Goal: Find contact information: Find contact information

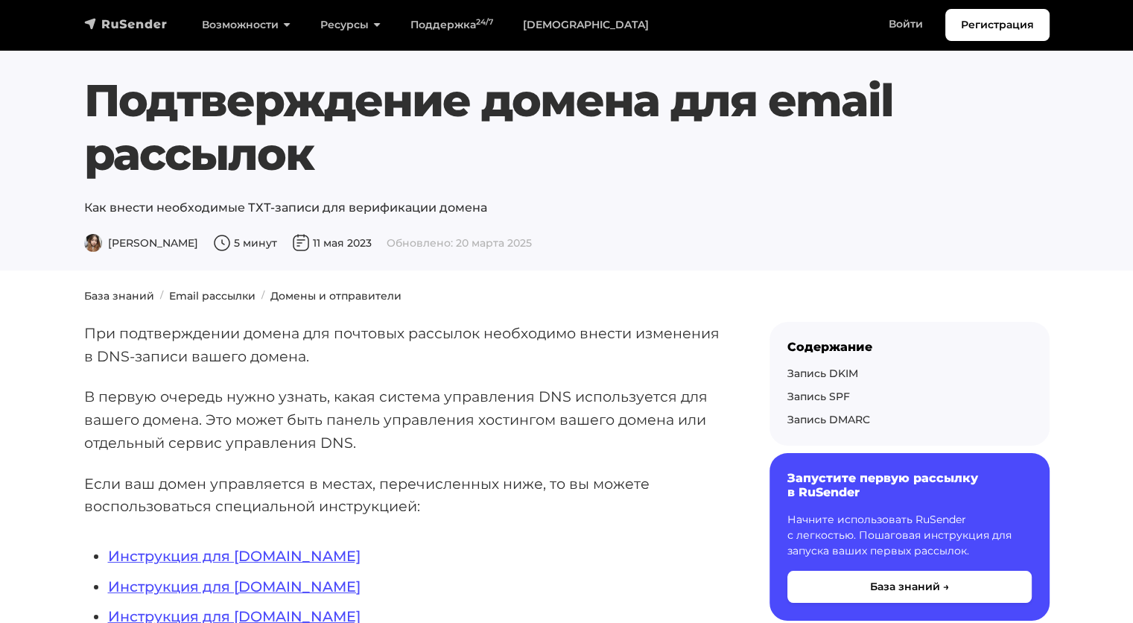
click at [121, 24] on img "navbar" at bounding box center [125, 23] width 83 height 15
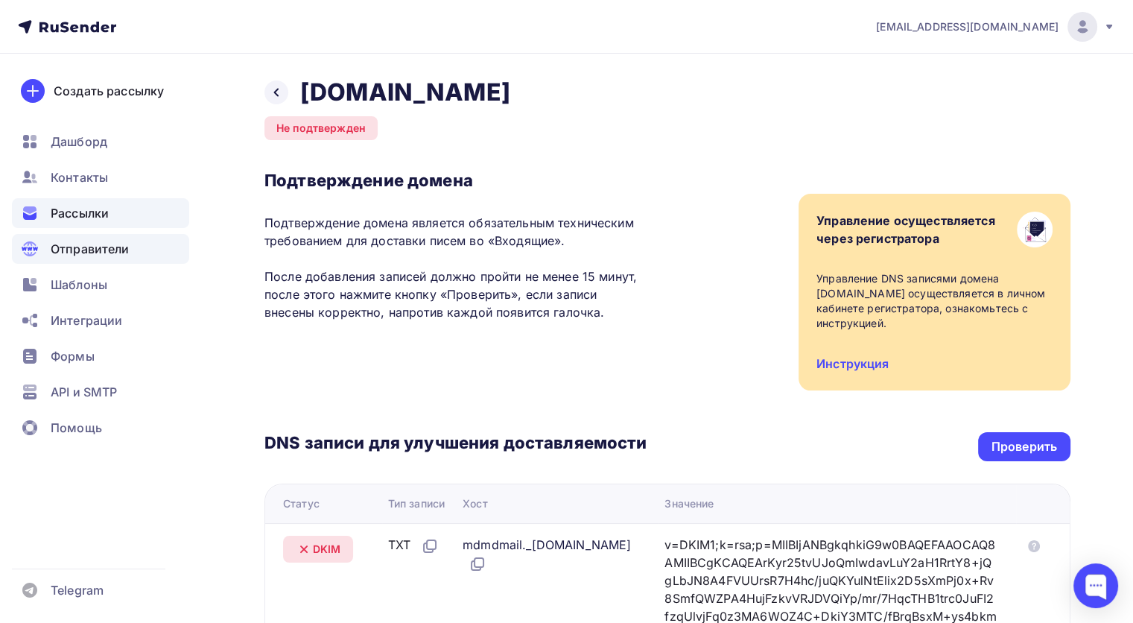
click at [95, 214] on span "Рассылки" at bounding box center [80, 213] width 58 height 18
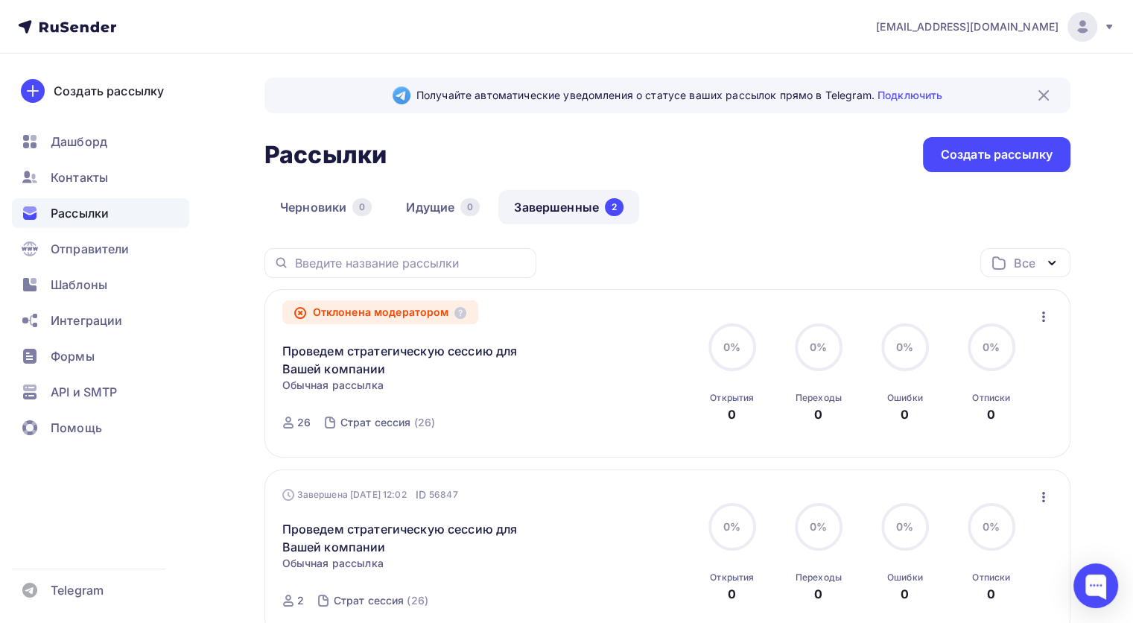
click at [407, 311] on div "Отклонена модератором" at bounding box center [380, 312] width 197 height 24
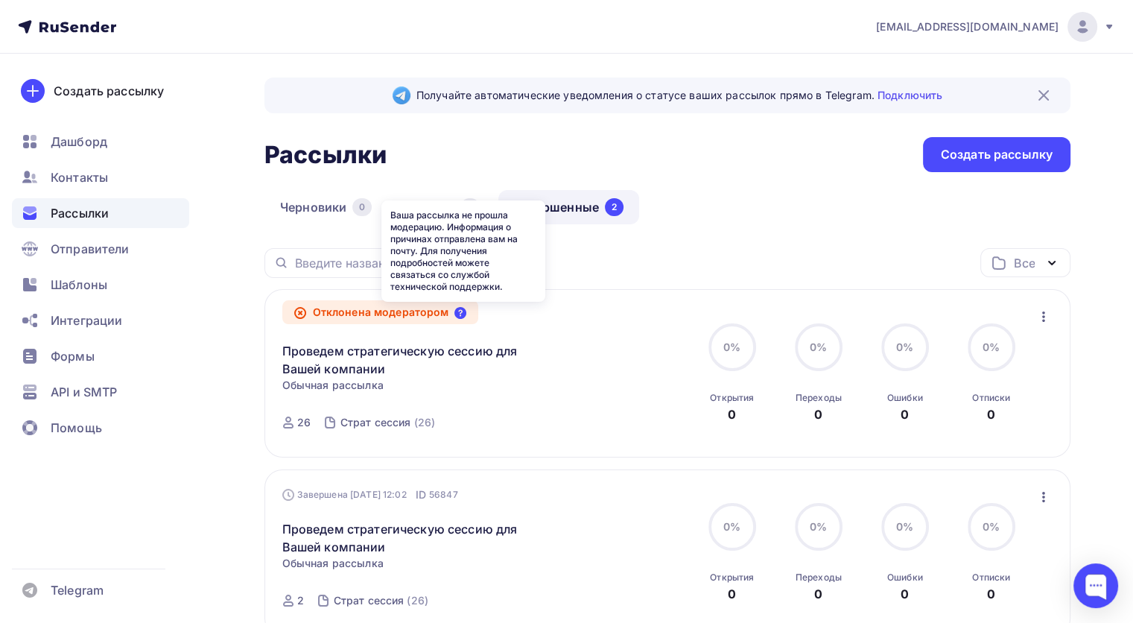
click at [459, 314] on icon at bounding box center [460, 313] width 12 height 12
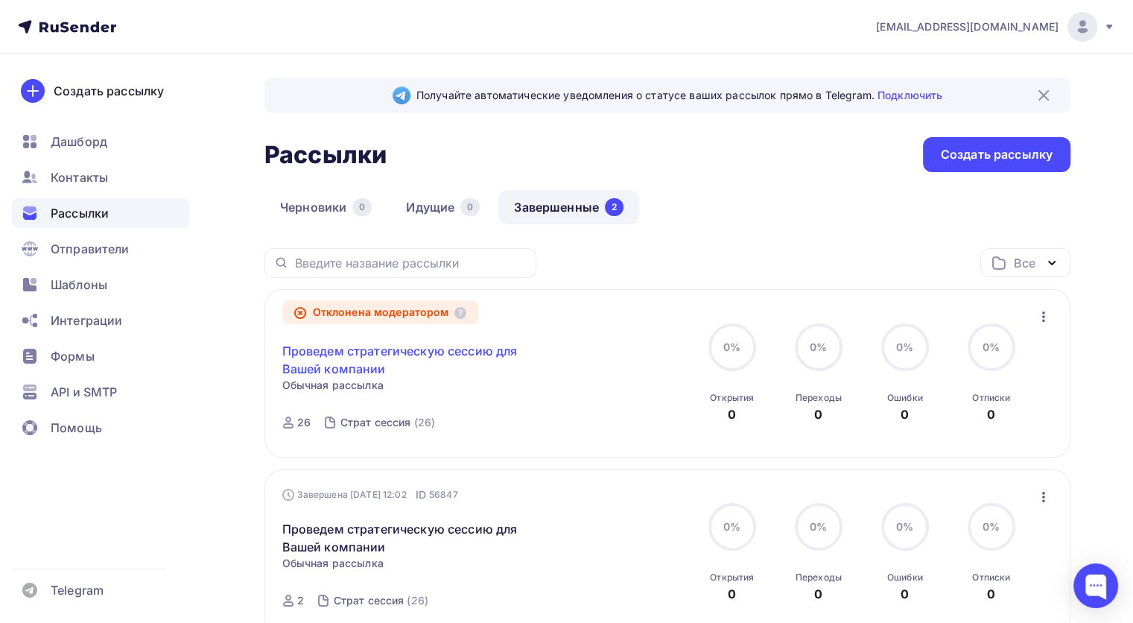
click at [432, 355] on link "Проведем стратегическую сессию для Вашей компании" at bounding box center [410, 360] width 256 height 36
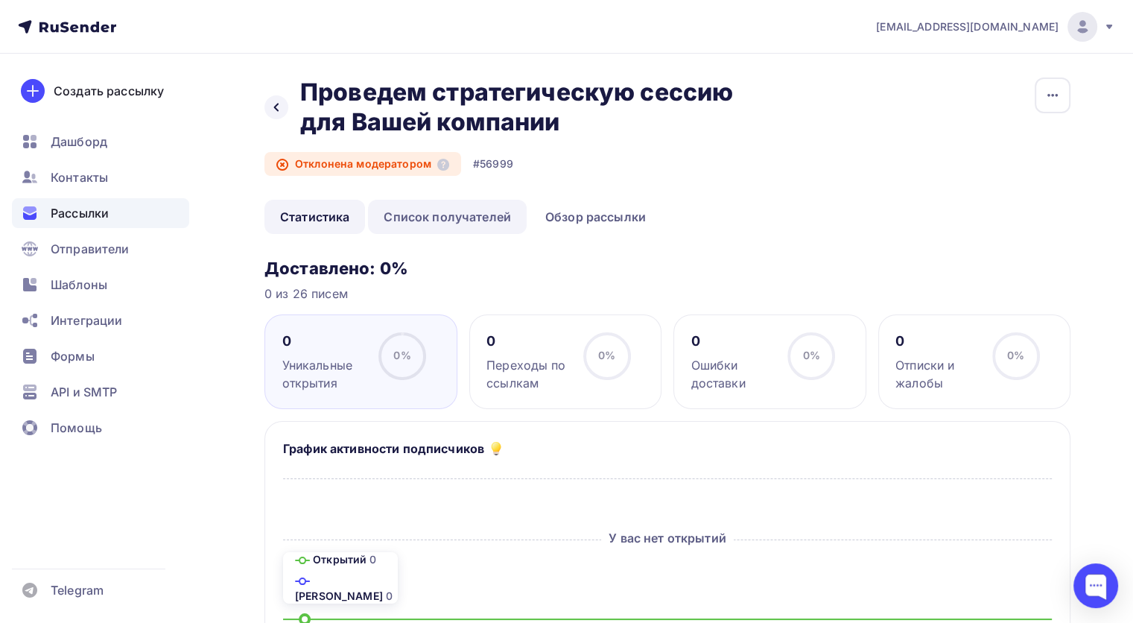
click at [480, 218] on link "Список получателей" at bounding box center [447, 217] width 159 height 34
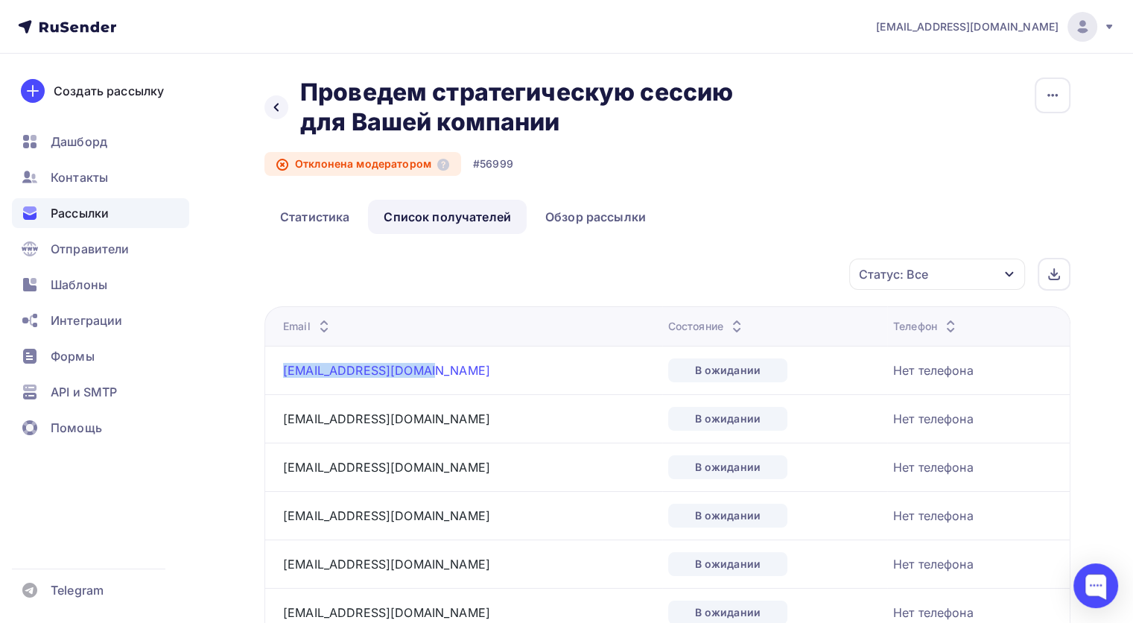
drag, startPoint x: 277, startPoint y: 372, endPoint x: 431, endPoint y: 371, distance: 153.5
click at [431, 371] on td "[EMAIL_ADDRESS][DOMAIN_NAME]" at bounding box center [463, 370] width 398 height 48
copy link "[EMAIL_ADDRESS][DOMAIN_NAME]"
click at [592, 216] on link "Обзор рассылки" at bounding box center [596, 217] width 132 height 34
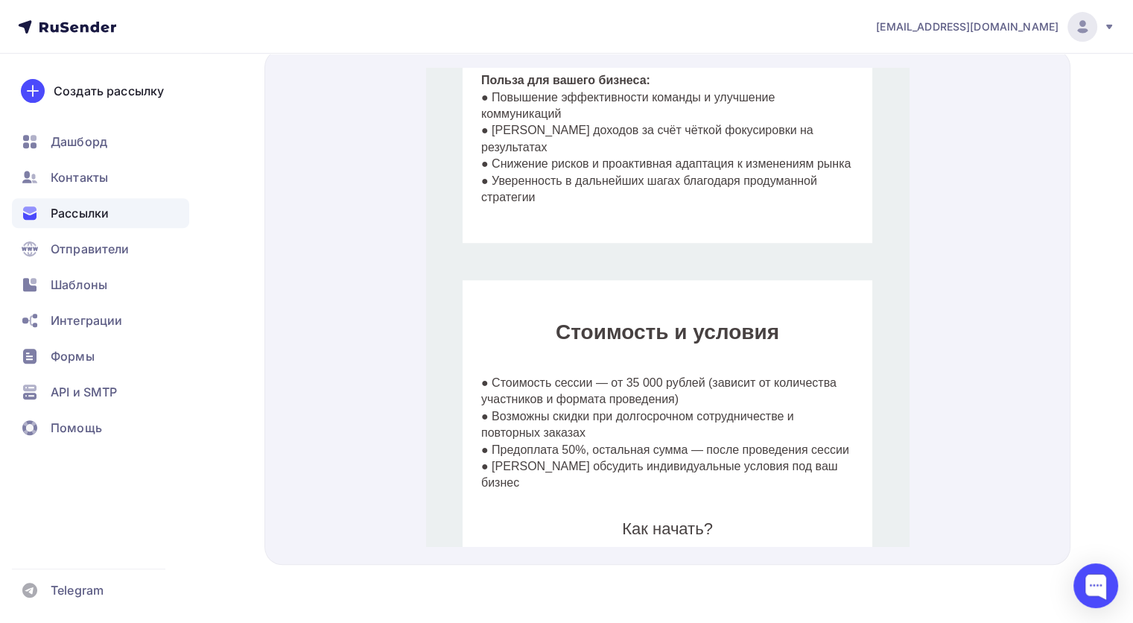
scroll to position [1323, 0]
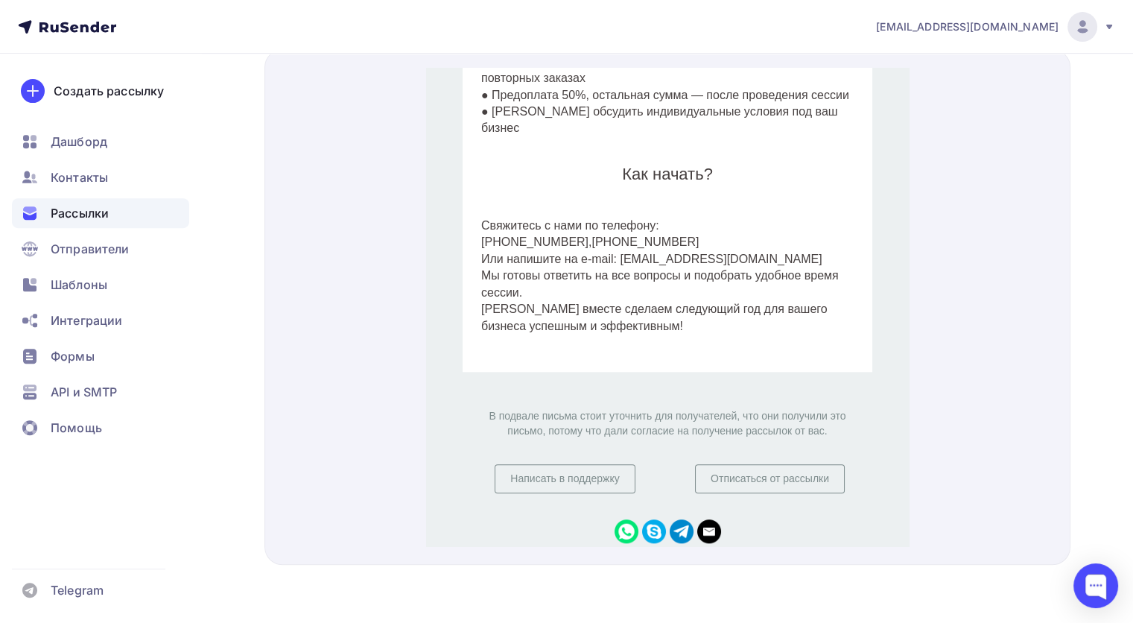
click at [615, 501] on img "WhatsApp icon" at bounding box center [627, 513] width 24 height 24
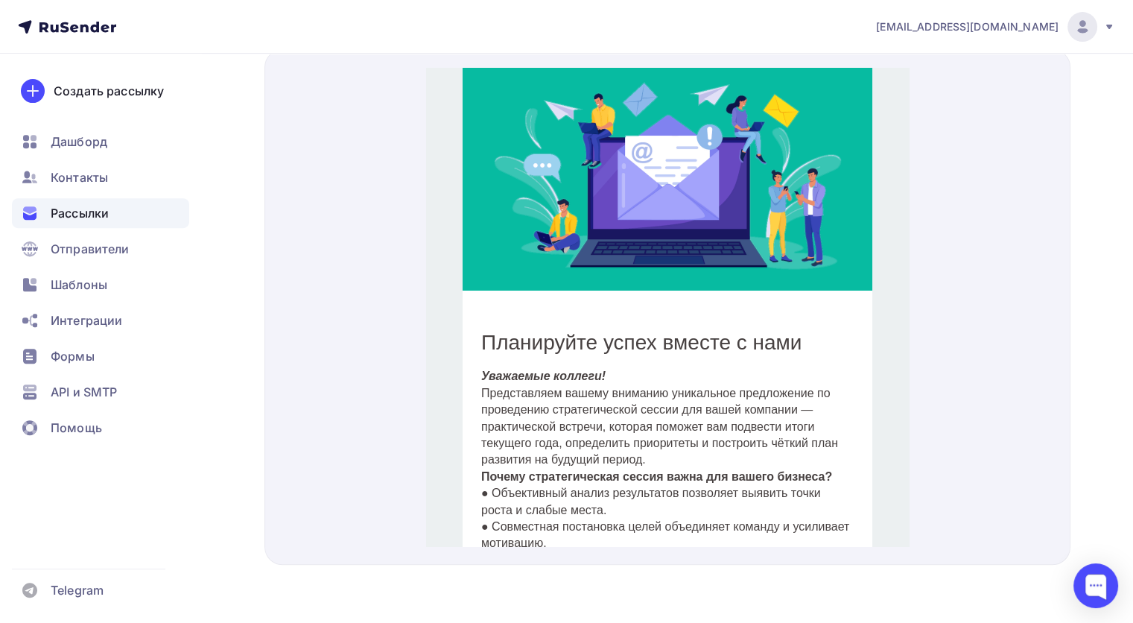
scroll to position [0, 0]
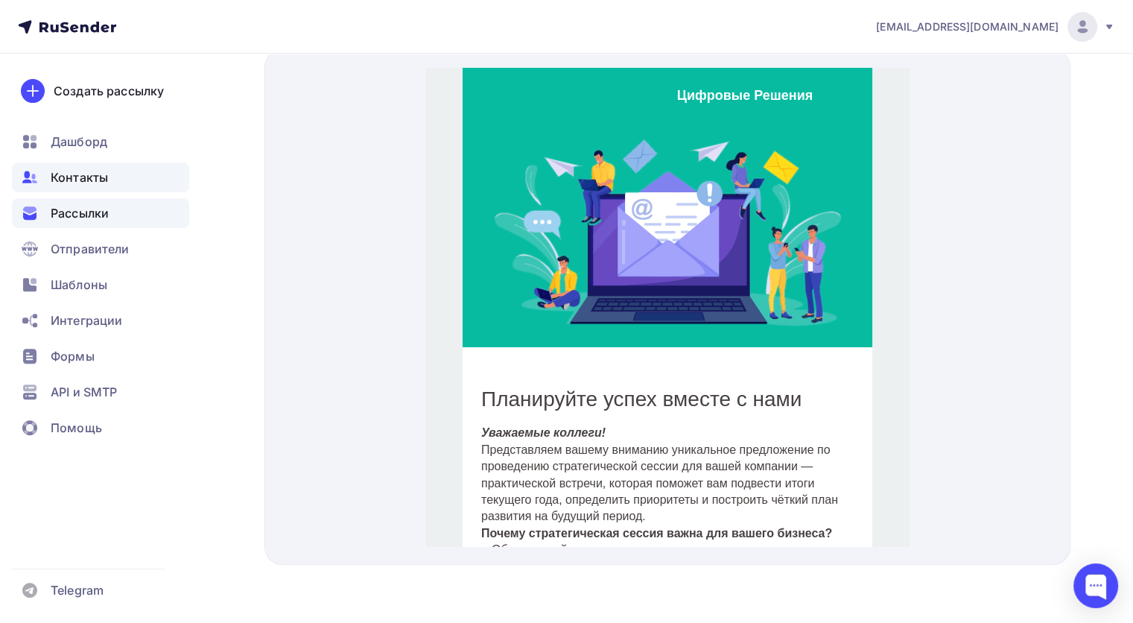
click at [105, 184] on span "Контакты" at bounding box center [79, 177] width 57 height 18
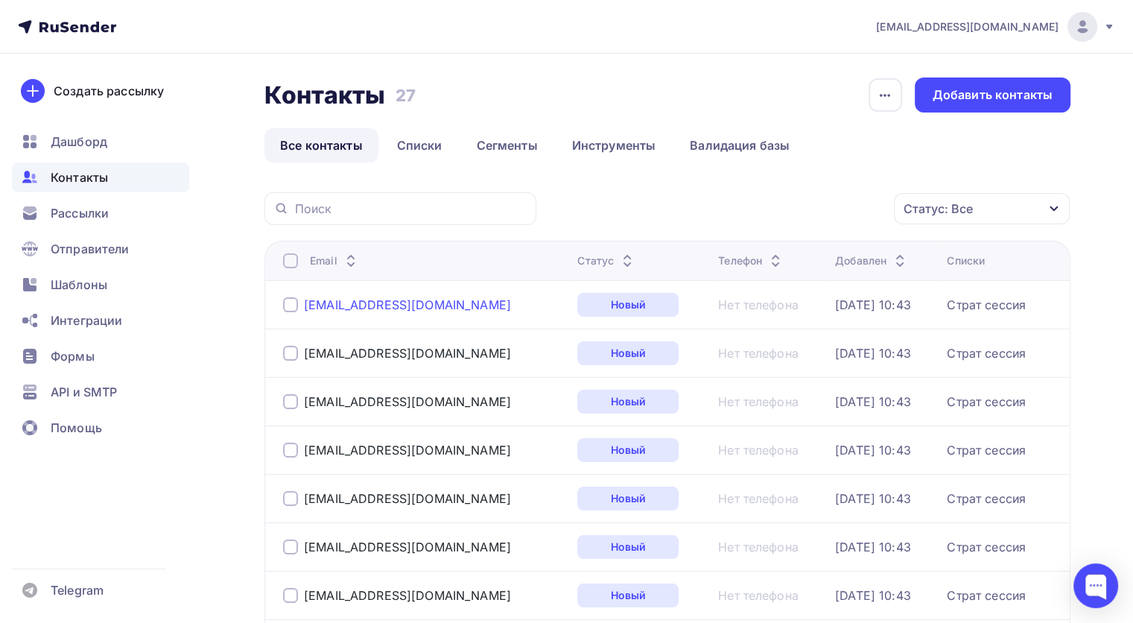
drag, startPoint x: 422, startPoint y: 311, endPoint x: 304, endPoint y: 304, distance: 117.9
click at [304, 304] on div "[EMAIL_ADDRESS][DOMAIN_NAME]" at bounding box center [424, 305] width 282 height 24
copy div "[EMAIL_ADDRESS][DOMAIN_NAME]"
click at [111, 203] on div "Рассылки" at bounding box center [100, 213] width 177 height 30
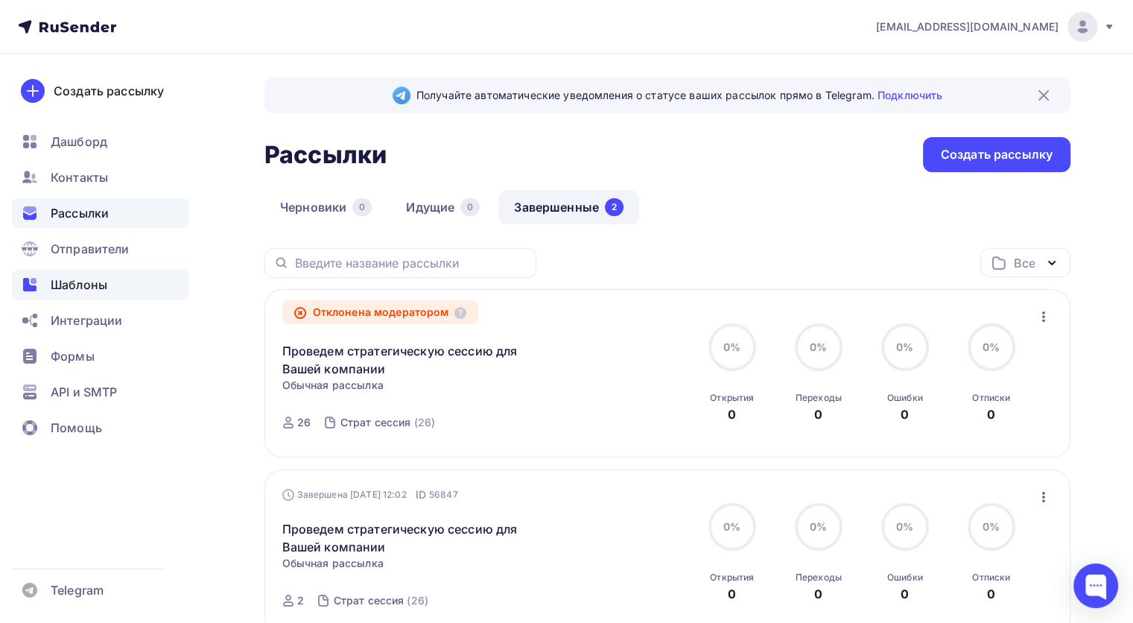
click at [80, 283] on span "Шаблоны" at bounding box center [79, 285] width 57 height 18
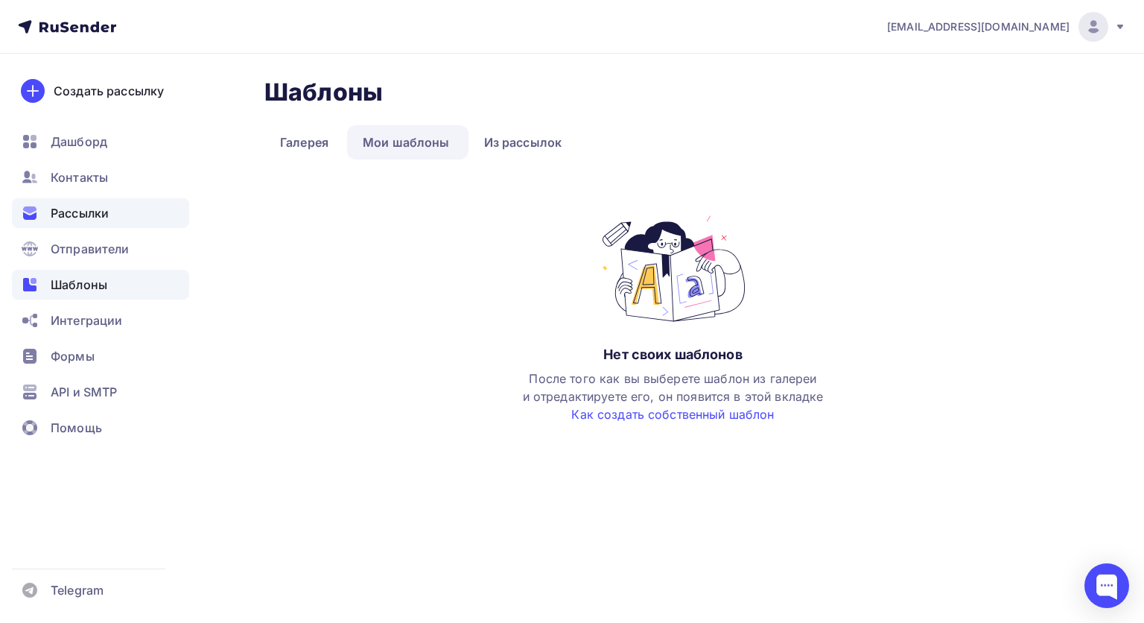
click at [89, 214] on span "Рассылки" at bounding box center [80, 213] width 58 height 18
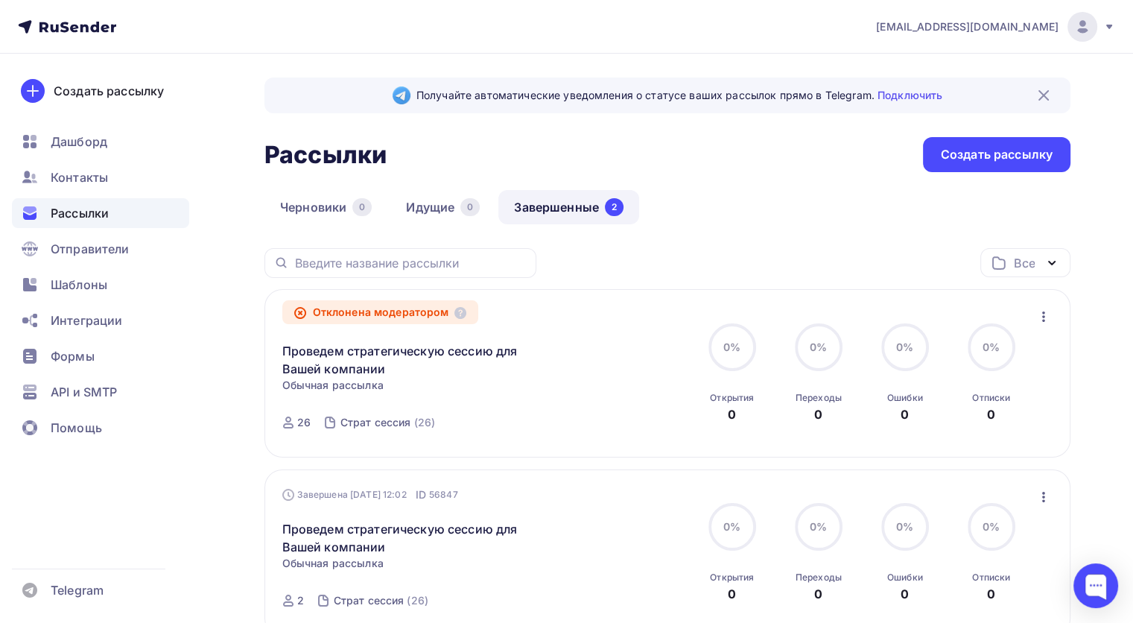
click at [533, 215] on link "Завершенные 2" at bounding box center [568, 207] width 141 height 34
click at [384, 344] on link "Проведем стратегическую сессию для Вашей компании" at bounding box center [410, 360] width 256 height 36
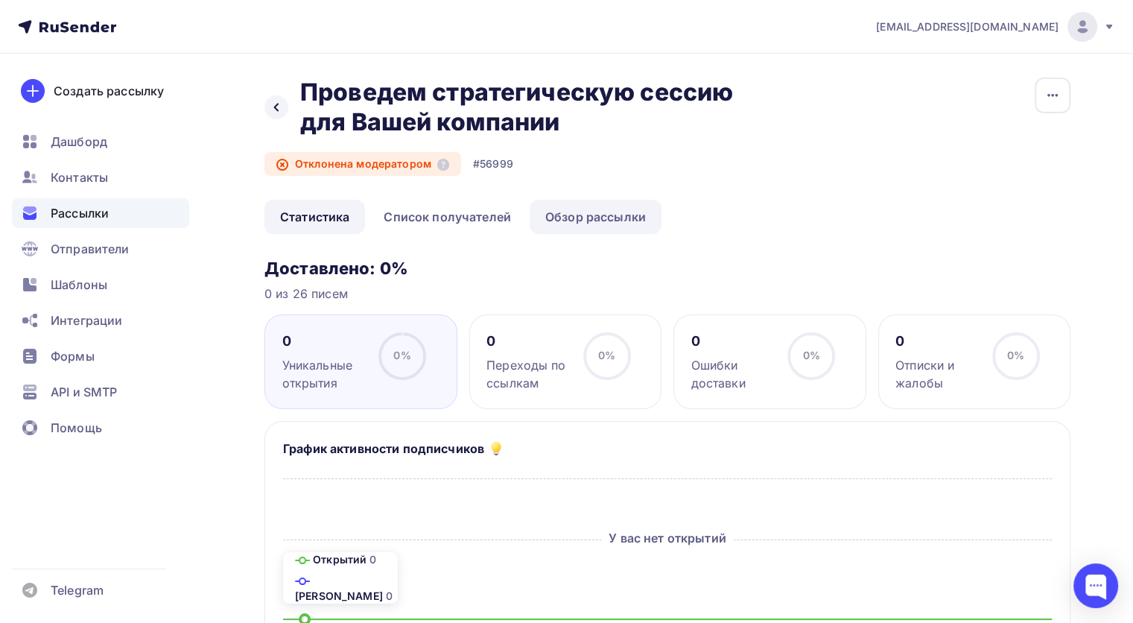
click at [613, 220] on link "Обзор рассылки" at bounding box center [596, 217] width 132 height 34
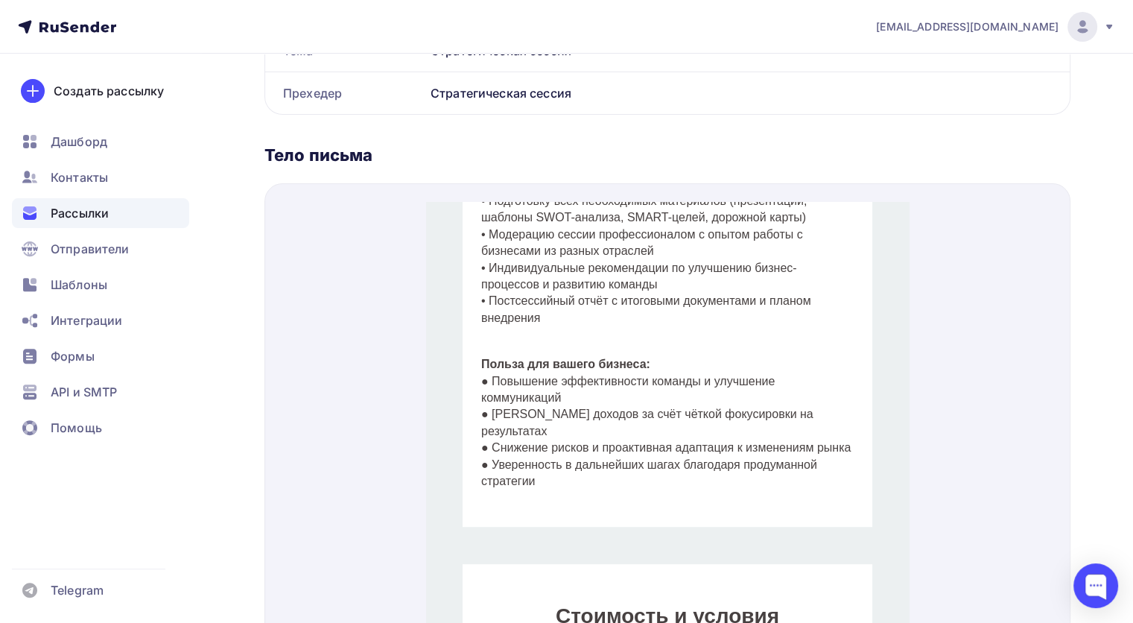
scroll to position [819, 0]
drag, startPoint x: 576, startPoint y: 329, endPoint x: 757, endPoint y: 503, distance: 251.3
click at [757, 507] on td "Цифровые Решения Планируйте успех вместе с нами Уважаемые коллеги! Почему страт…" at bounding box center [667, 282] width 483 height 1835
copy td "Loremipsu dolorsi! Ametconsecte adipis elitsedd eiusmodtem incididuntu la etdol…"
click at [107, 179] on span "Контакты" at bounding box center [79, 177] width 57 height 18
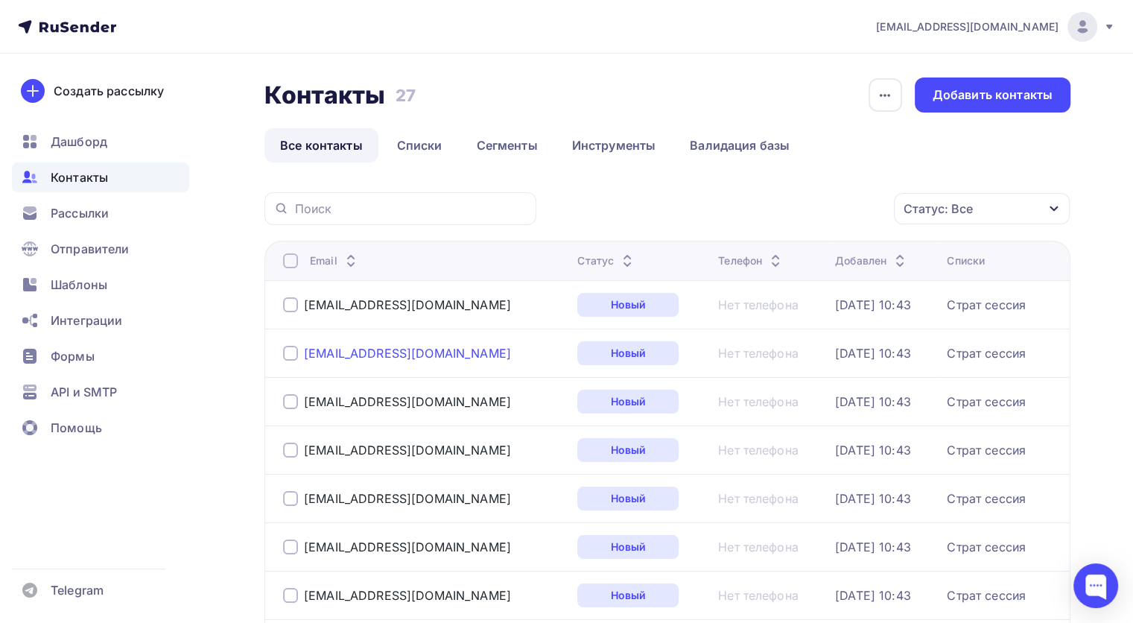
drag, startPoint x: 460, startPoint y: 355, endPoint x: 305, endPoint y: 356, distance: 154.9
click at [305, 356] on div "[EMAIL_ADDRESS][DOMAIN_NAME]" at bounding box center [424, 353] width 282 height 24
copy div "[EMAIL_ADDRESS][DOMAIN_NAME]"
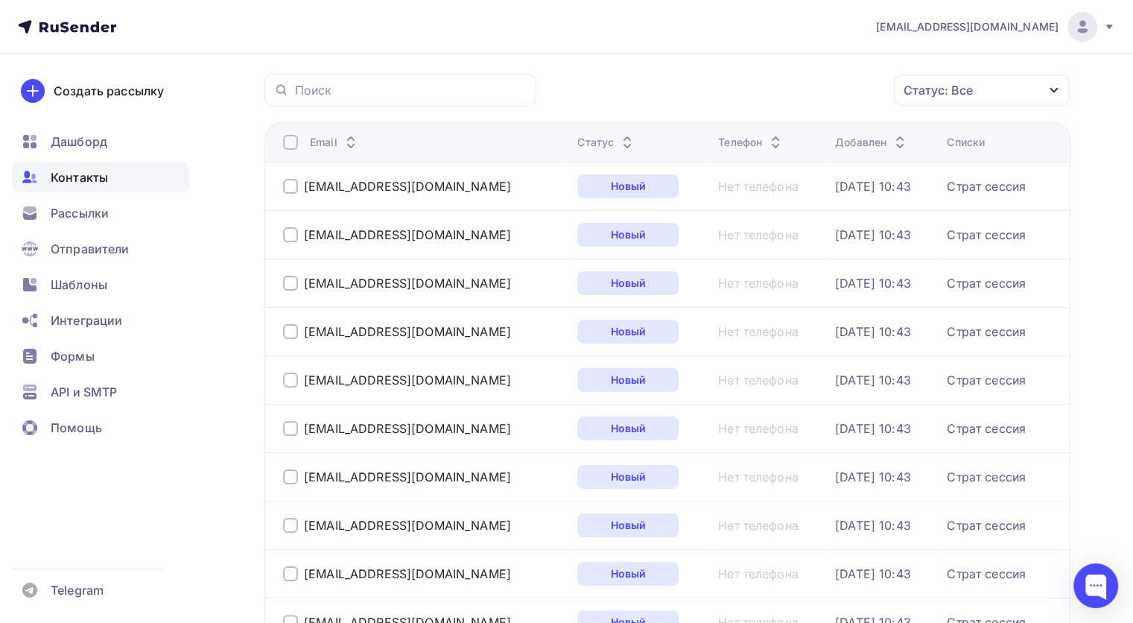
scroll to position [149, 0]
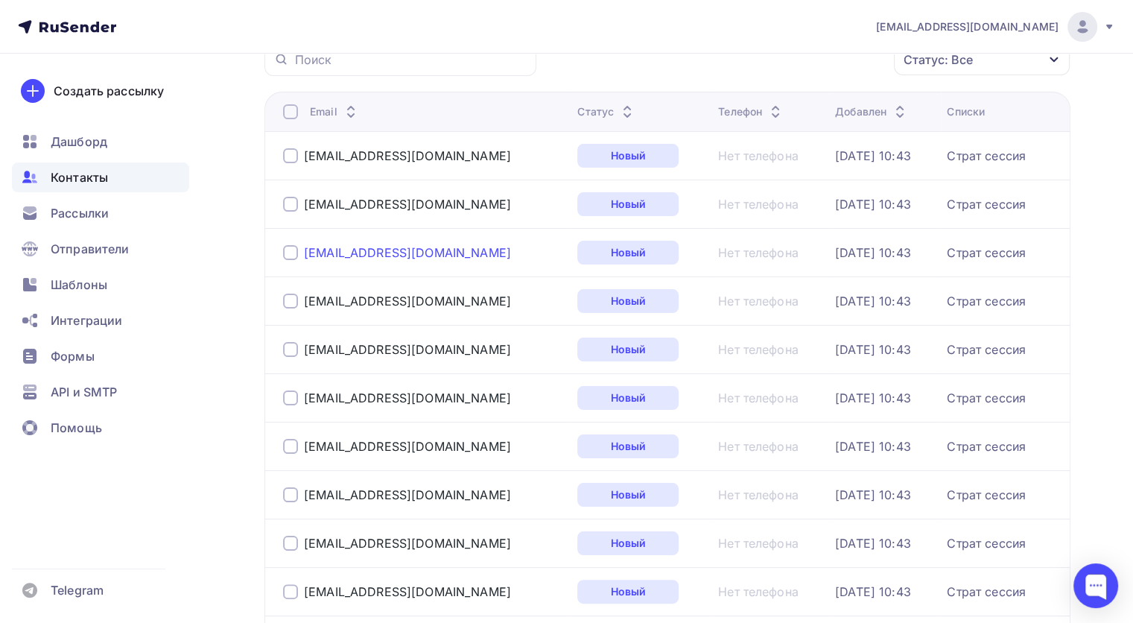
drag, startPoint x: 432, startPoint y: 256, endPoint x: 312, endPoint y: 253, distance: 120.0
click at [305, 256] on div "[EMAIL_ADDRESS][DOMAIN_NAME]" at bounding box center [424, 253] width 282 height 24
copy div "[EMAIL_ADDRESS][DOMAIN_NAME]"
drag, startPoint x: 387, startPoint y: 302, endPoint x: 304, endPoint y: 302, distance: 82.7
click at [304, 302] on div "[EMAIL_ADDRESS][DOMAIN_NAME]" at bounding box center [424, 301] width 282 height 24
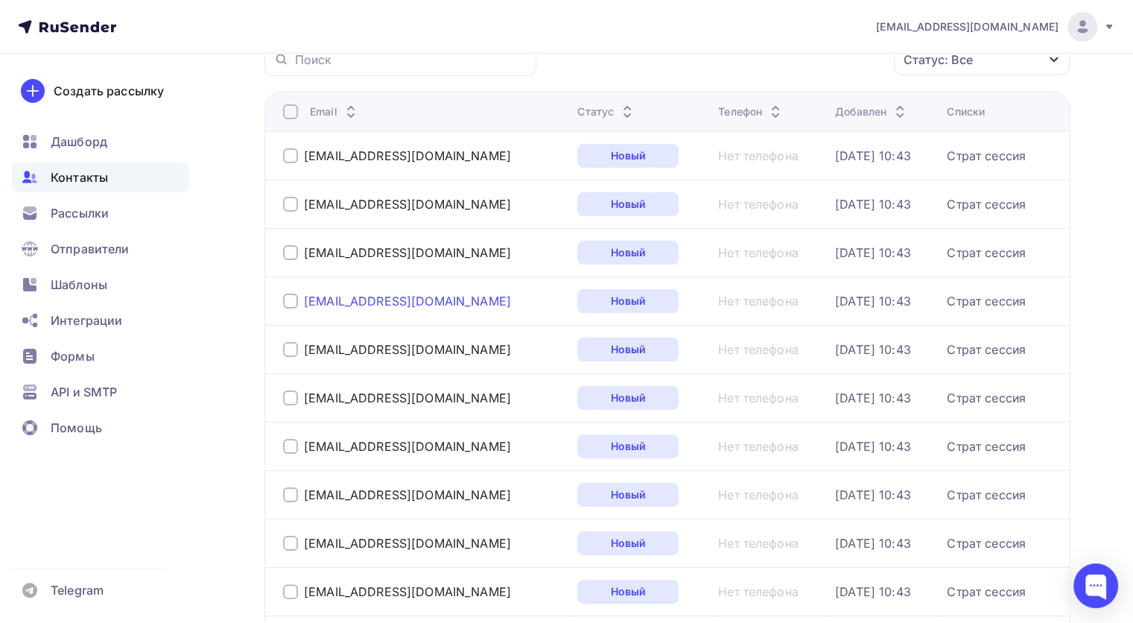
copy div "[EMAIL_ADDRESS][DOMAIN_NAME]"
drag, startPoint x: 372, startPoint y: 352, endPoint x: 304, endPoint y: 352, distance: 68.5
click at [304, 352] on div "[EMAIL_ADDRESS][DOMAIN_NAME]" at bounding box center [424, 349] width 282 height 24
copy div "[EMAIL_ADDRESS][DOMAIN_NAME]"
drag, startPoint x: 371, startPoint y: 401, endPoint x: 302, endPoint y: 399, distance: 68.5
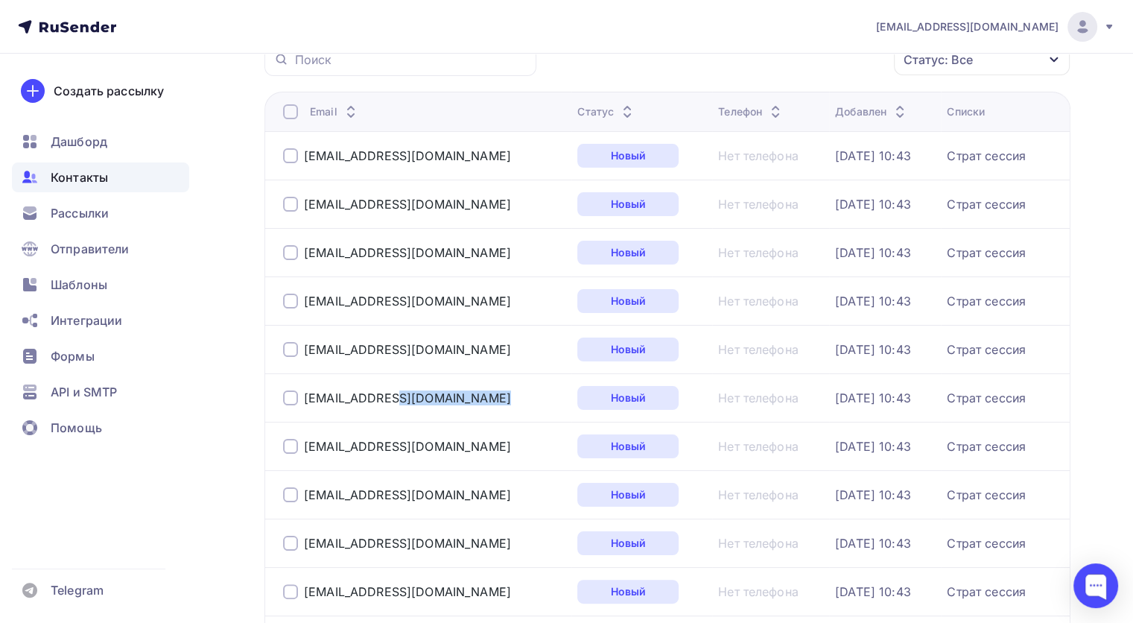
click at [302, 399] on div "[EMAIL_ADDRESS][DOMAIN_NAME]" at bounding box center [424, 398] width 282 height 24
copy div "[EMAIL_ADDRESS][DOMAIN_NAME]"
drag, startPoint x: 453, startPoint y: 448, endPoint x: 304, endPoint y: 448, distance: 149.0
click at [304, 448] on div "[EMAIL_ADDRESS][DOMAIN_NAME]" at bounding box center [424, 446] width 282 height 24
copy div "[EMAIL_ADDRESS][DOMAIN_NAME]"
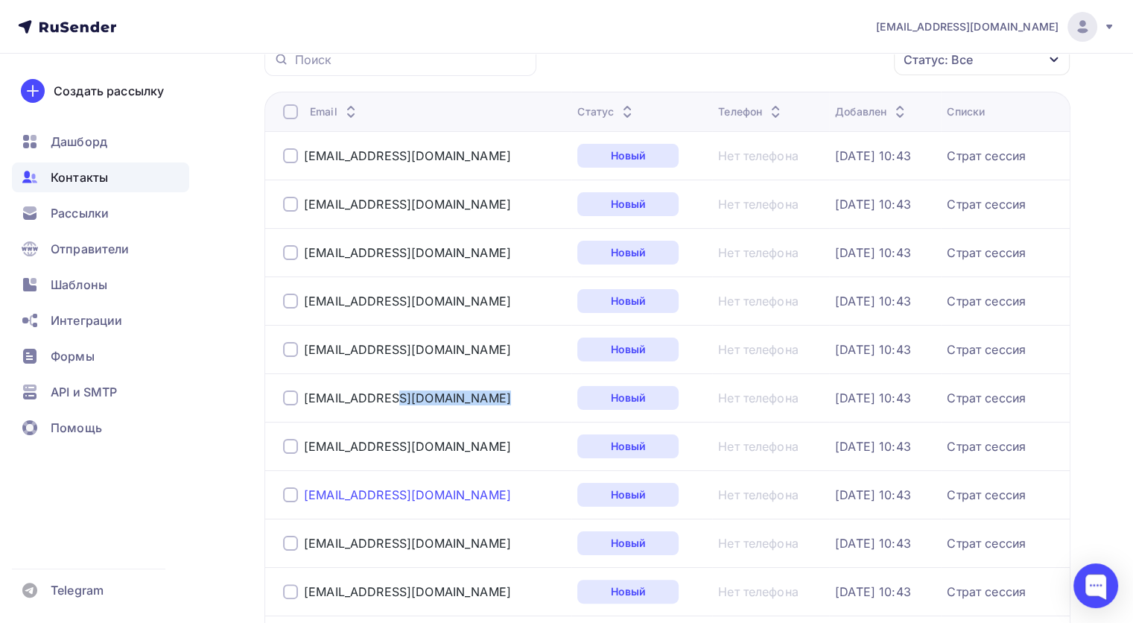
drag, startPoint x: 440, startPoint y: 498, endPoint x: 304, endPoint y: 495, distance: 136.3
click at [304, 495] on div "[EMAIL_ADDRESS][DOMAIN_NAME]" at bounding box center [424, 495] width 282 height 24
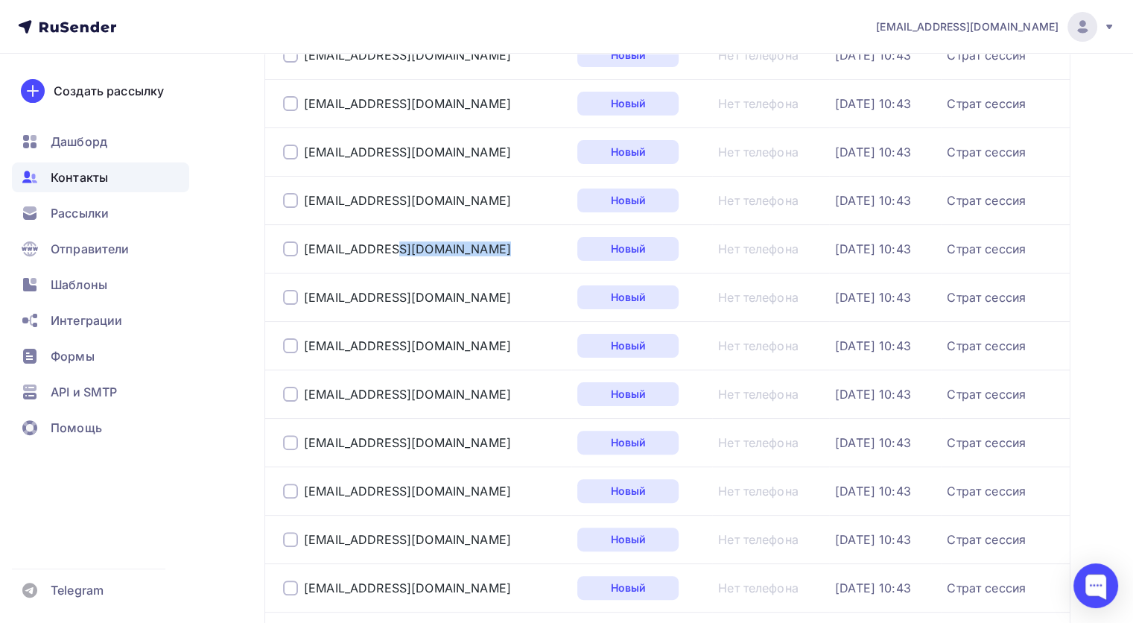
scroll to position [372, 0]
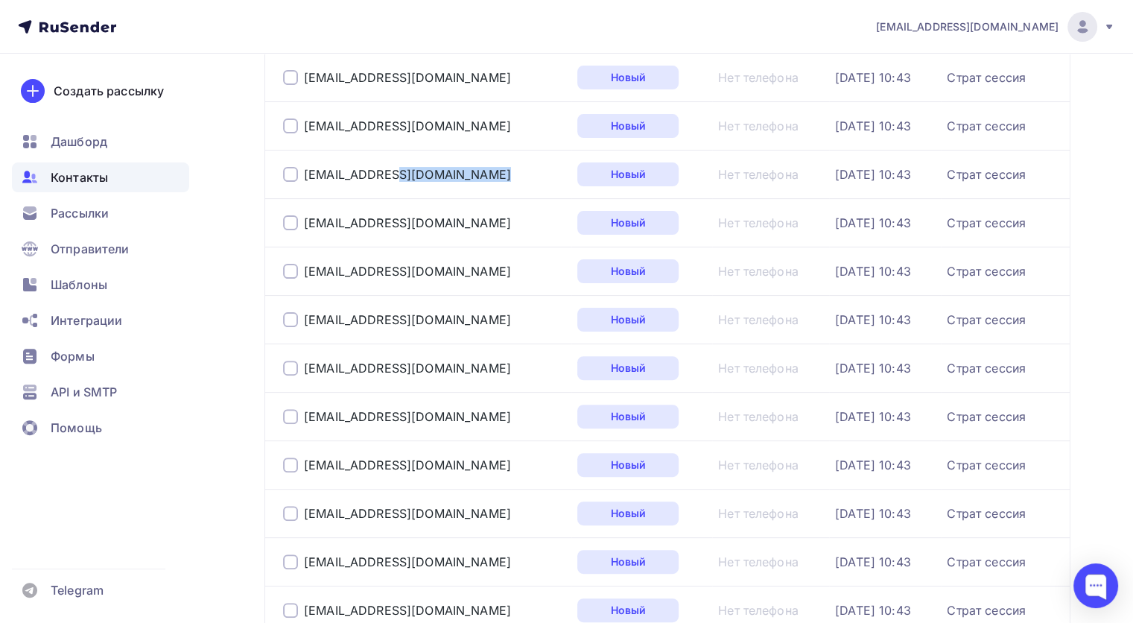
drag, startPoint x: 373, startPoint y: 317, endPoint x: 301, endPoint y: 314, distance: 72.3
click at [301, 314] on div "[EMAIL_ADDRESS][DOMAIN_NAME]" at bounding box center [424, 320] width 282 height 24
drag, startPoint x: 448, startPoint y: 369, endPoint x: 303, endPoint y: 360, distance: 144.8
click at [303, 360] on div "[EMAIL_ADDRESS][DOMAIN_NAME]" at bounding box center [424, 368] width 282 height 24
drag, startPoint x: 432, startPoint y: 417, endPoint x: 307, endPoint y: 414, distance: 125.2
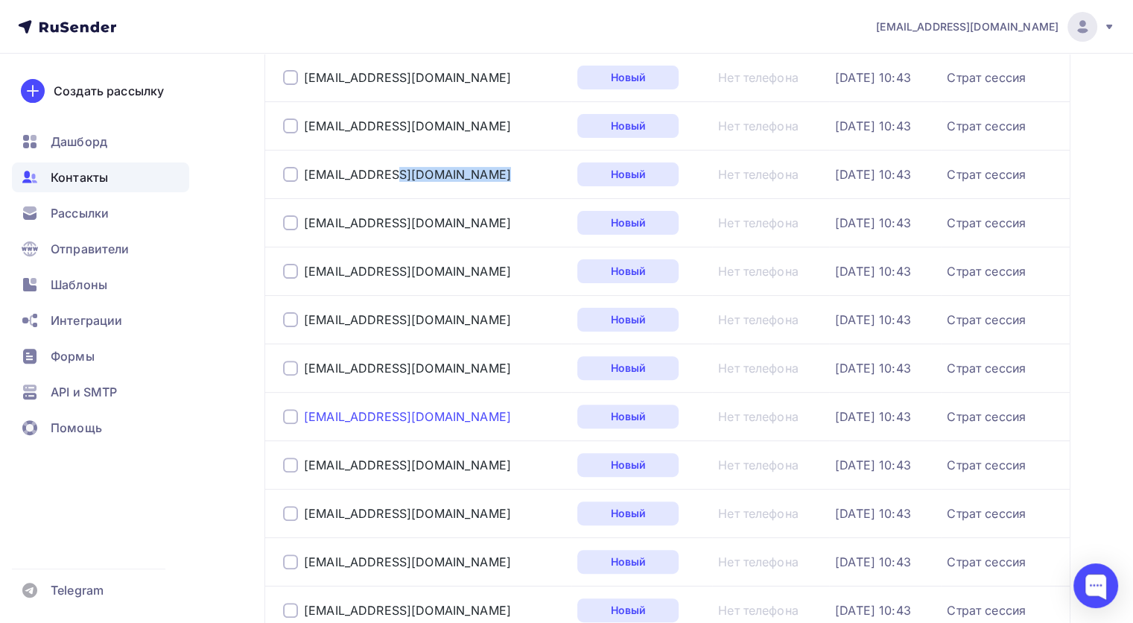
click at [307, 414] on div "[EMAIL_ADDRESS][DOMAIN_NAME]" at bounding box center [424, 416] width 282 height 24
drag, startPoint x: 408, startPoint y: 466, endPoint x: 305, endPoint y: 459, distance: 103.1
click at [305, 459] on div "[EMAIL_ADDRESS][DOMAIN_NAME]" at bounding box center [424, 465] width 282 height 24
drag, startPoint x: 431, startPoint y: 513, endPoint x: 301, endPoint y: 505, distance: 129.9
click at [301, 505] on div "[EMAIL_ADDRESS][DOMAIN_NAME]" at bounding box center [424, 513] width 282 height 24
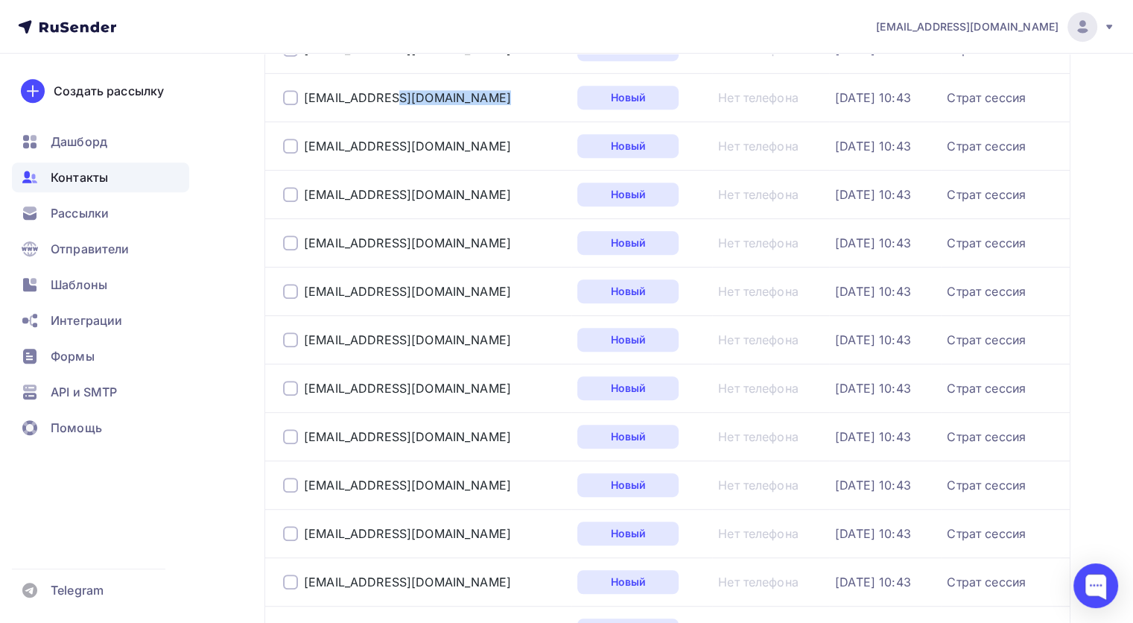
scroll to position [745, 0]
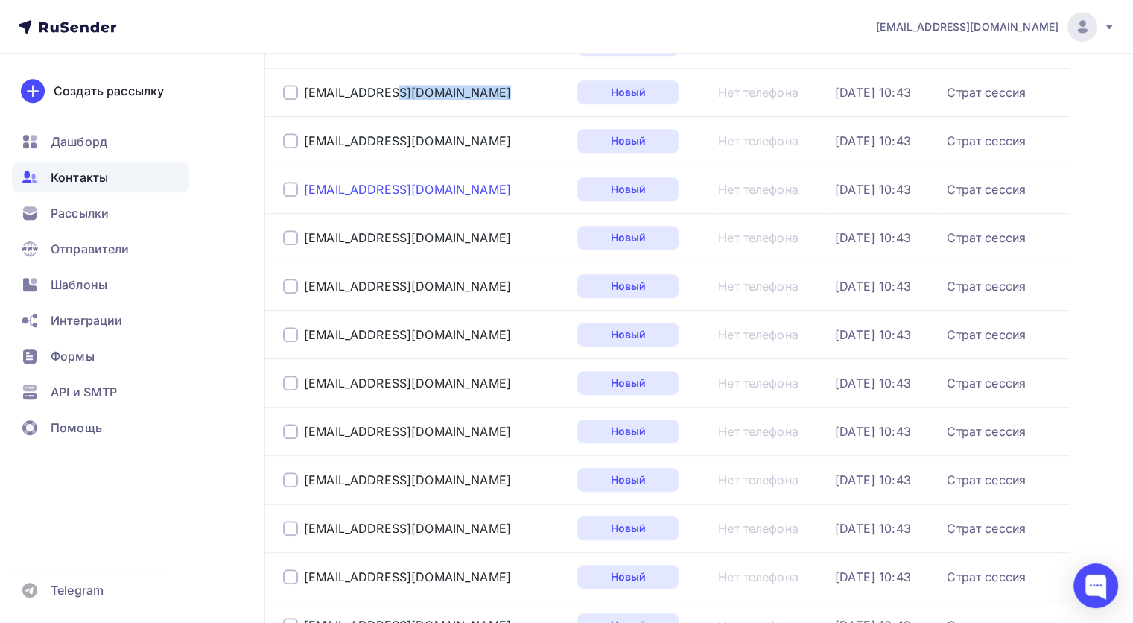
drag, startPoint x: 420, startPoint y: 194, endPoint x: 305, endPoint y: 188, distance: 114.8
click at [305, 188] on div "[EMAIL_ADDRESS][DOMAIN_NAME]" at bounding box center [424, 189] width 282 height 24
drag, startPoint x: 438, startPoint y: 238, endPoint x: 304, endPoint y: 235, distance: 134.1
click at [304, 235] on div "[EMAIL_ADDRESS][DOMAIN_NAME]" at bounding box center [424, 238] width 282 height 24
drag, startPoint x: 407, startPoint y: 290, endPoint x: 305, endPoint y: 281, distance: 103.2
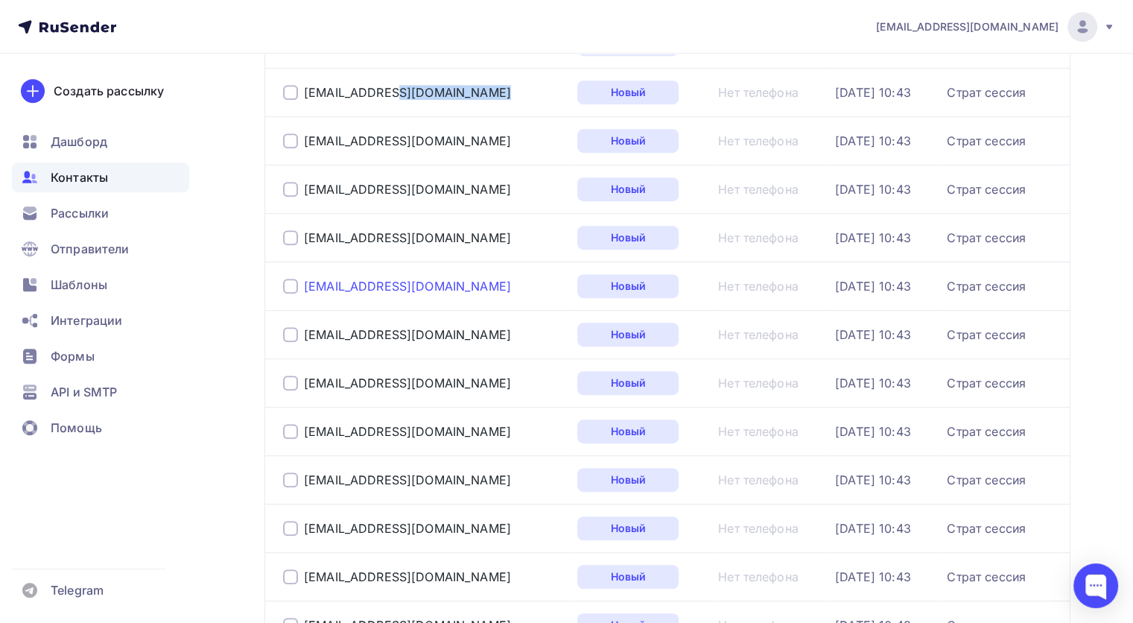
click at [305, 281] on div "[EMAIL_ADDRESS][DOMAIN_NAME]" at bounding box center [424, 286] width 282 height 24
drag, startPoint x: 441, startPoint y: 334, endPoint x: 303, endPoint y: 337, distance: 137.8
click at [303, 337] on div "[EMAIL_ADDRESS][DOMAIN_NAME]" at bounding box center [424, 335] width 282 height 24
drag, startPoint x: 440, startPoint y: 389, endPoint x: 305, endPoint y: 381, distance: 135.0
click at [305, 381] on div "[EMAIL_ADDRESS][DOMAIN_NAME]" at bounding box center [424, 383] width 282 height 24
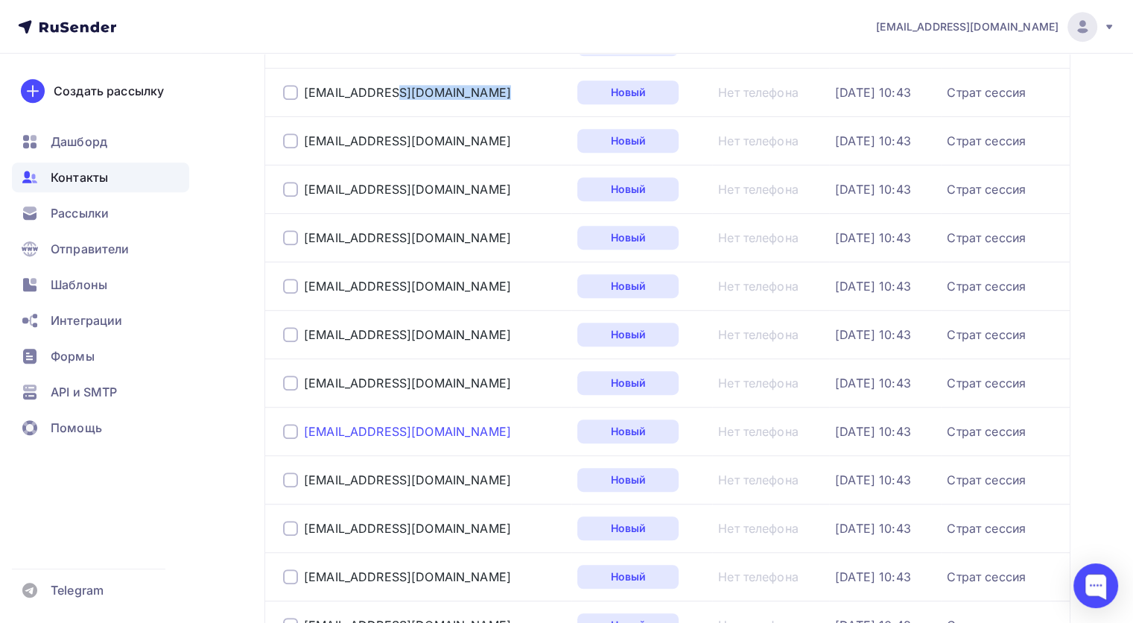
drag, startPoint x: 422, startPoint y: 434, endPoint x: 303, endPoint y: 429, distance: 118.6
click at [303, 429] on div "[EMAIL_ADDRESS][DOMAIN_NAME]" at bounding box center [424, 431] width 282 height 24
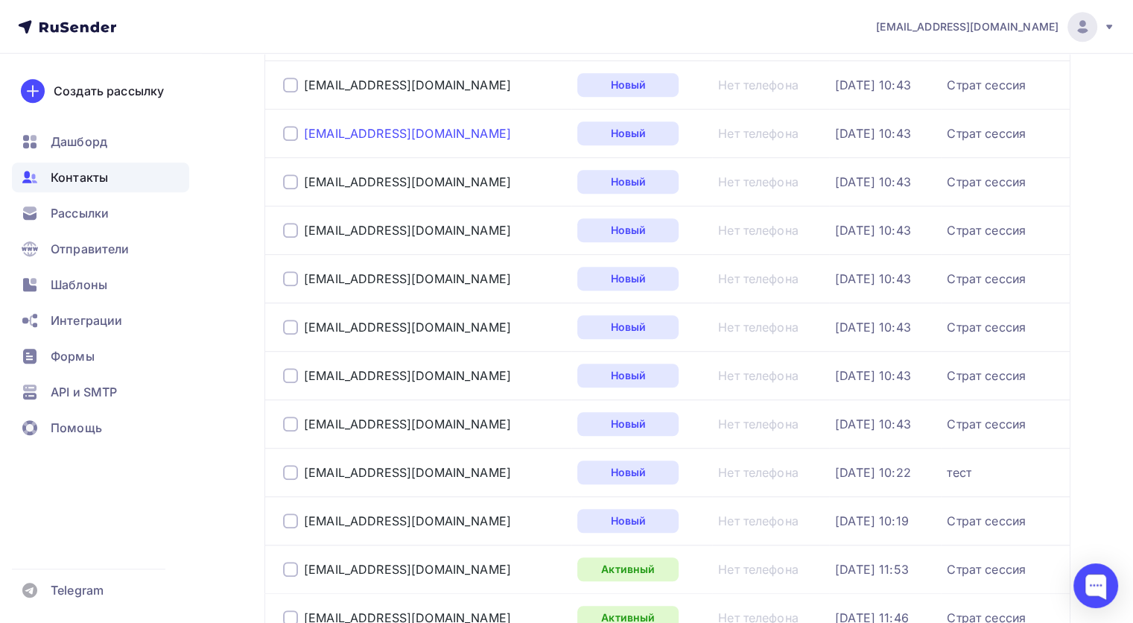
scroll to position [968, 0]
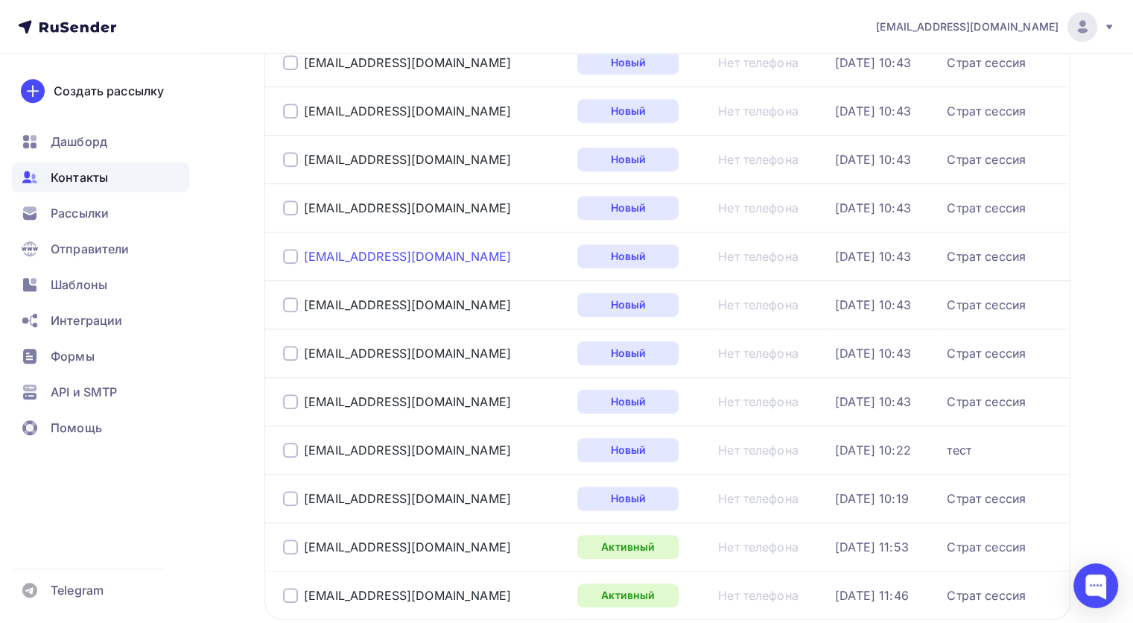
drag, startPoint x: 453, startPoint y: 257, endPoint x: 304, endPoint y: 258, distance: 149.0
click at [304, 258] on div "[EMAIL_ADDRESS][DOMAIN_NAME]" at bounding box center [424, 256] width 282 height 24
drag, startPoint x: 414, startPoint y: 301, endPoint x: 298, endPoint y: 296, distance: 116.3
click at [298, 296] on div "[EMAIL_ADDRESS][DOMAIN_NAME]" at bounding box center [424, 305] width 282 height 24
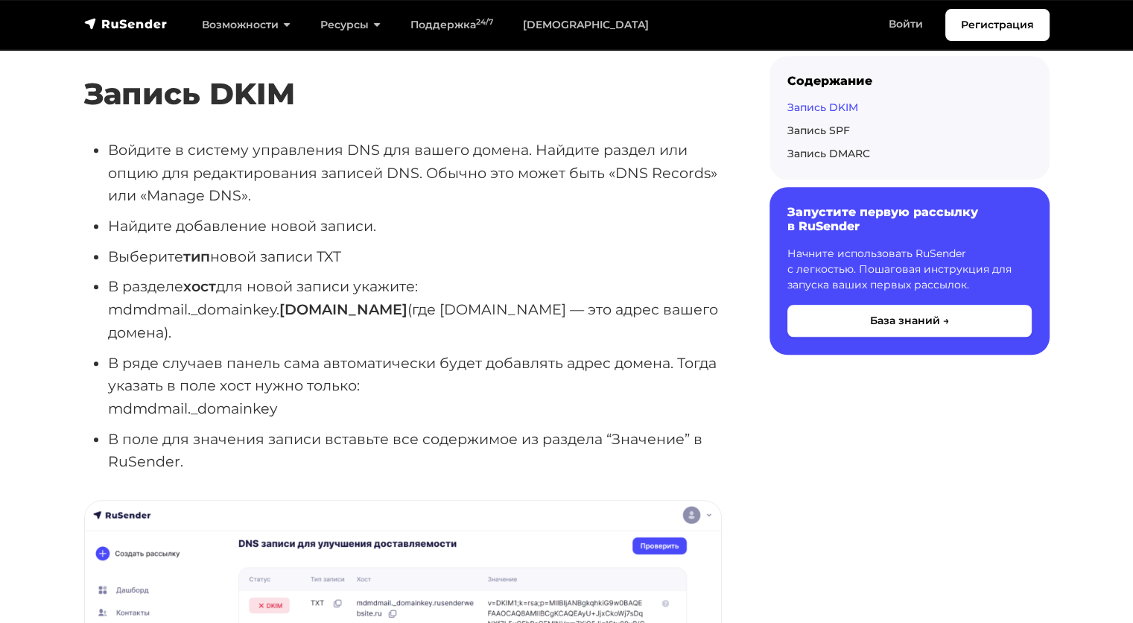
scroll to position [1043, 0]
